Goal: Use online tool/utility: Utilize a website feature to perform a specific function

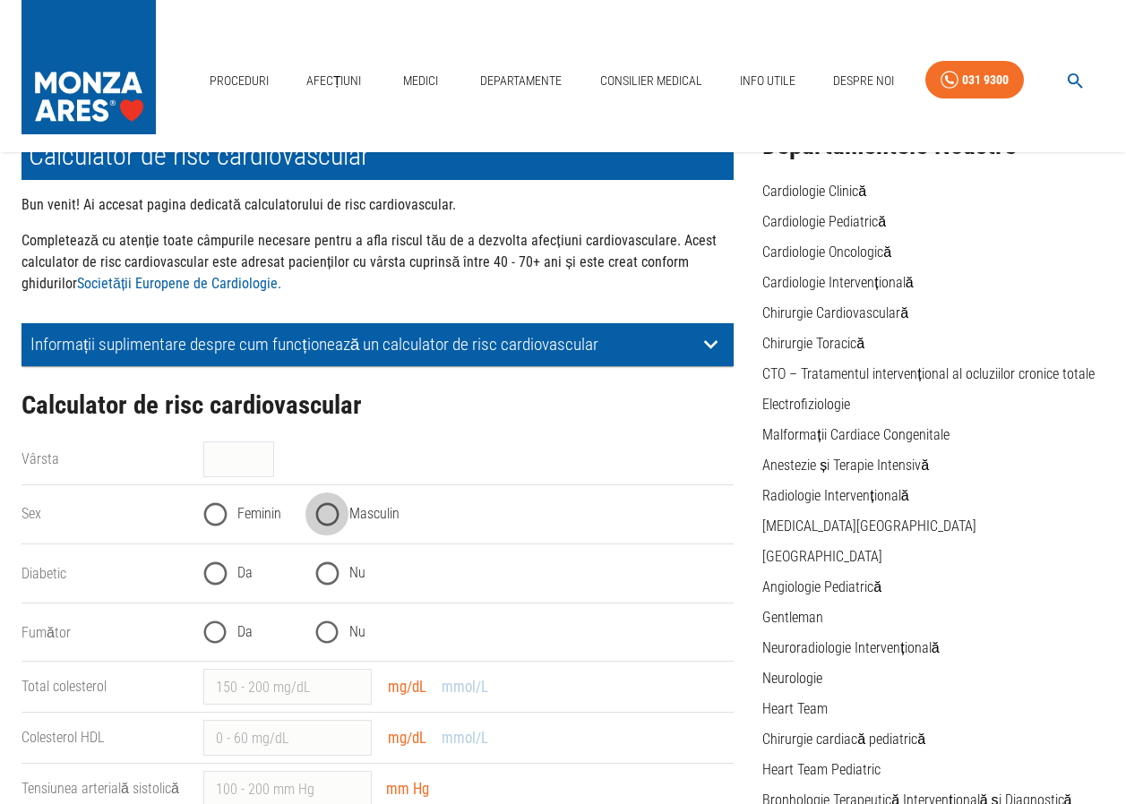
click at [326, 513] on input "Masculin" at bounding box center [327, 515] width 44 height 44
radio input "true"
click at [328, 572] on input "Nu" at bounding box center [327, 574] width 44 height 44
radio input "true"
click at [211, 631] on input "Da" at bounding box center [215, 633] width 44 height 44
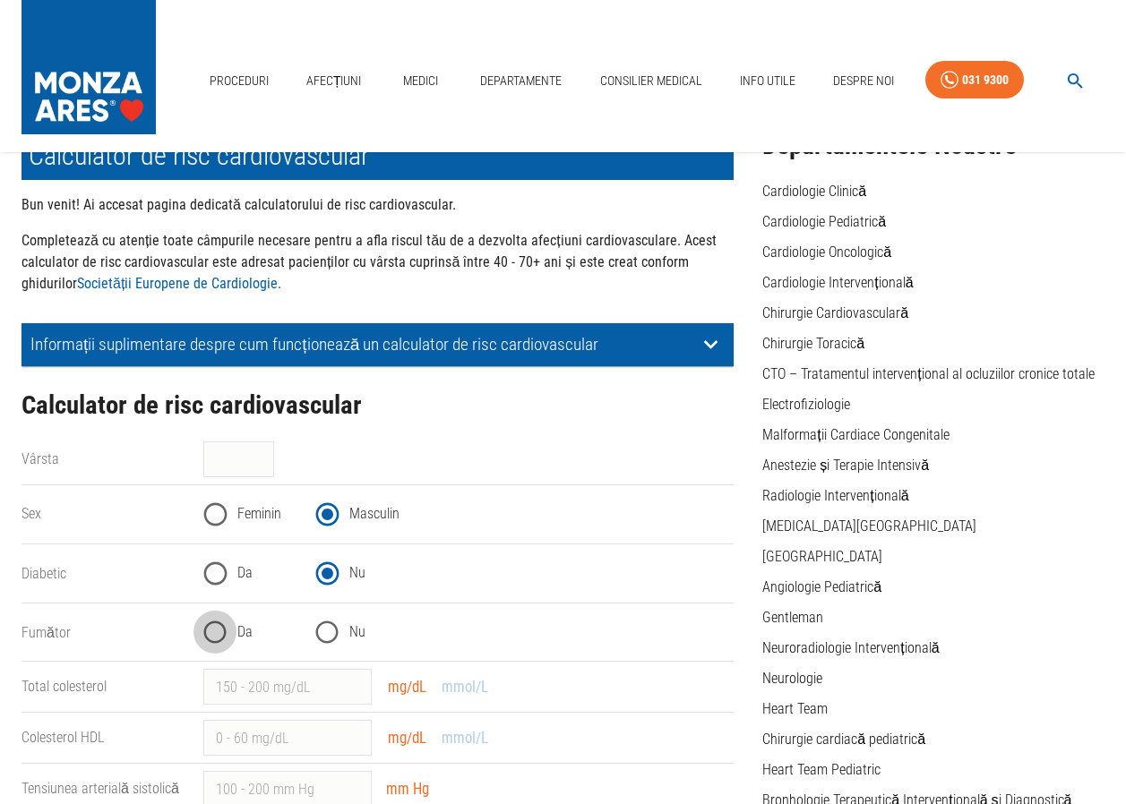
radio input "true"
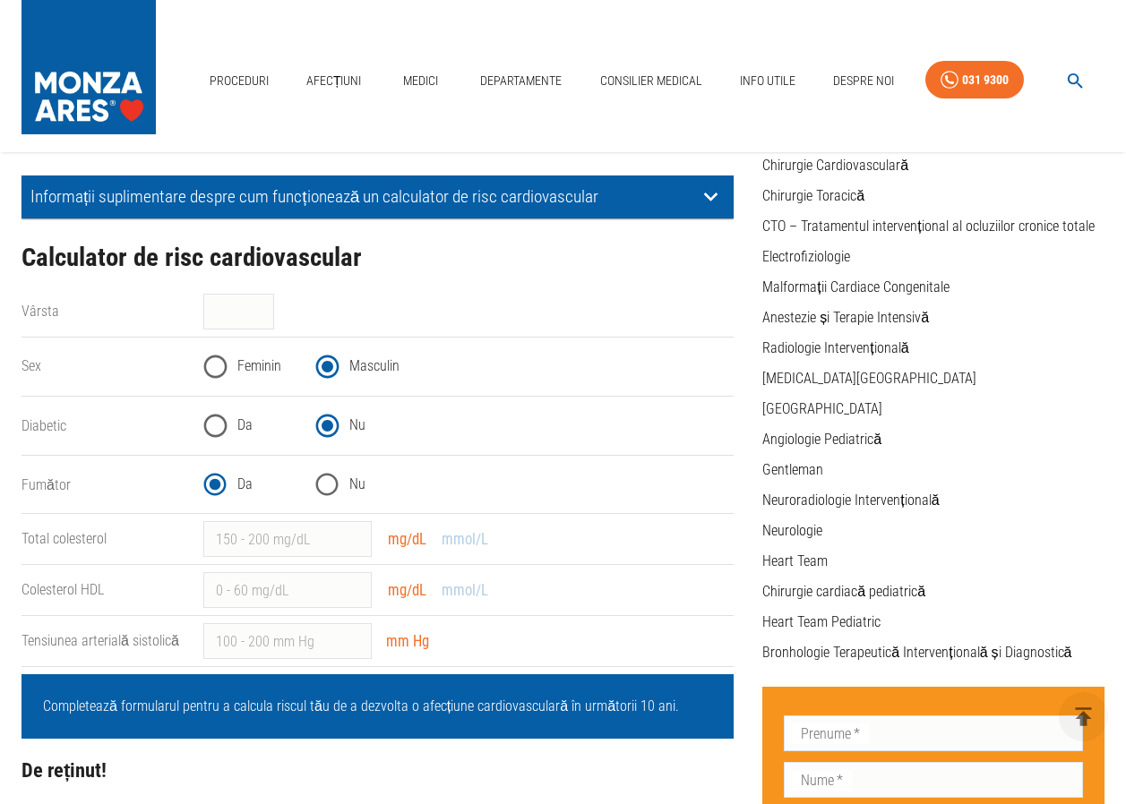
scroll to position [269, 0]
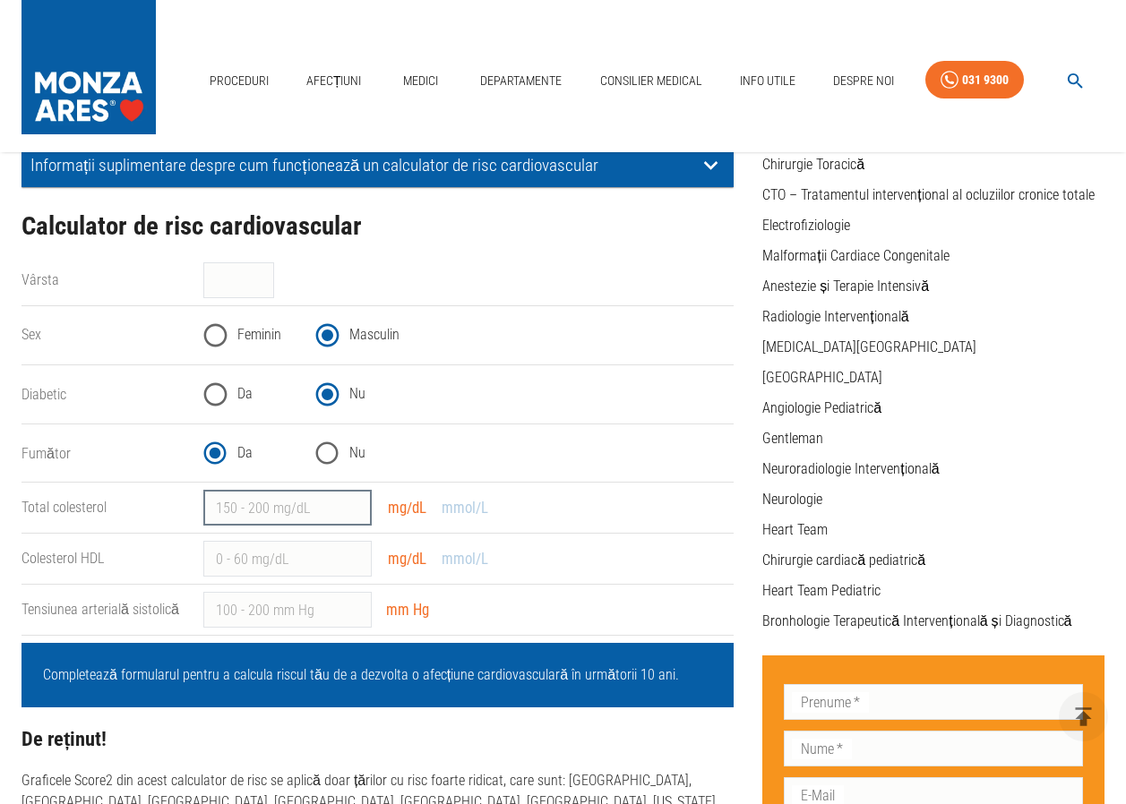
click at [288, 506] on input "Total colesterol" at bounding box center [287, 508] width 168 height 36
type input "220"
click at [271, 560] on input "Colesterol HDL" at bounding box center [287, 559] width 168 height 36
